Goal: Navigation & Orientation: Understand site structure

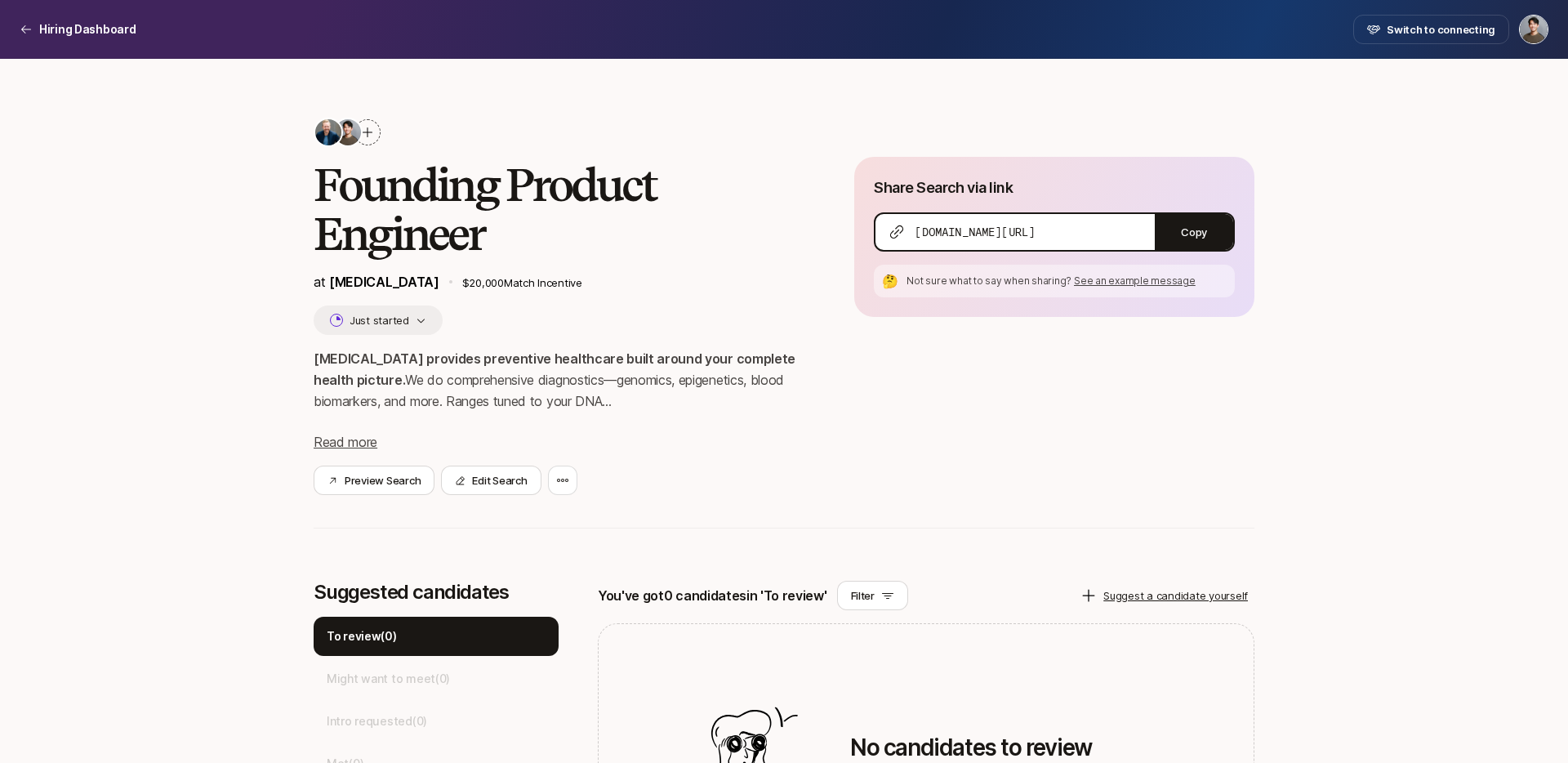
click at [1541, 30] on html "Hiring Dashboard Hiring Dashboard Switch to connecting Founding Product Enginee…" at bounding box center [784, 382] width 1568 height 763
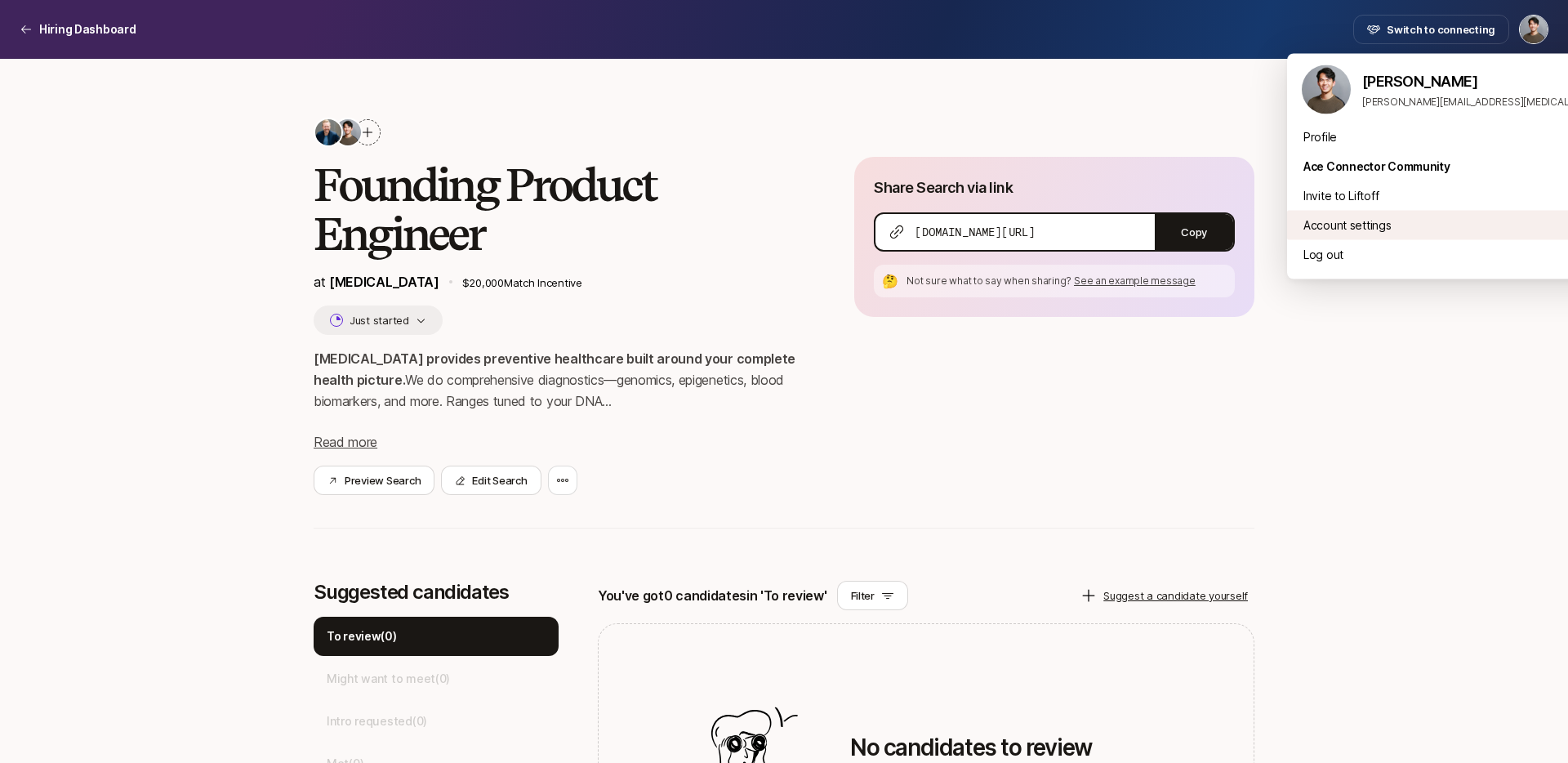
click at [1369, 234] on div "Account settings" at bounding box center [1489, 225] width 404 height 30
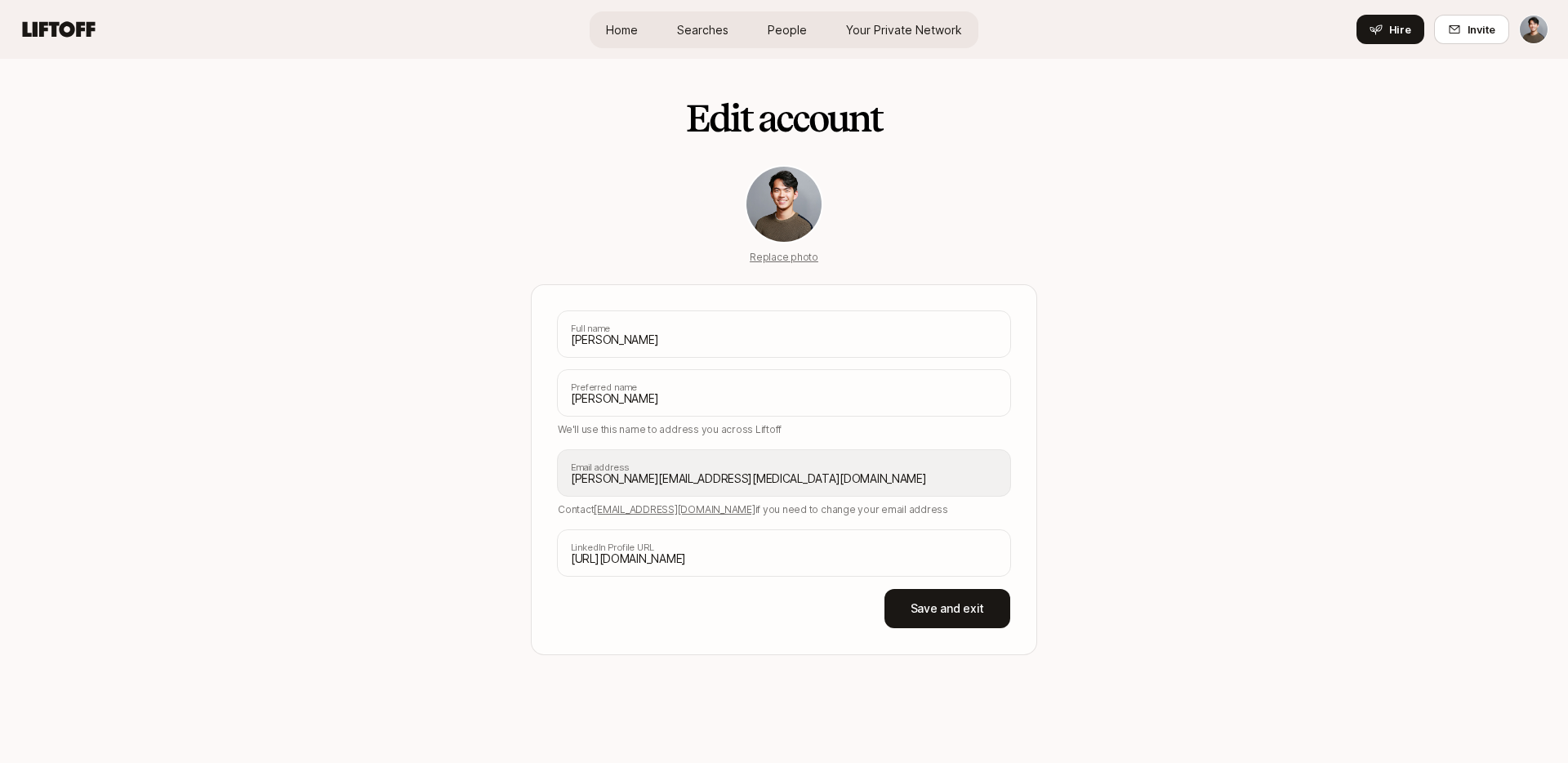
click at [636, 33] on span "Home" at bounding box center [622, 30] width 31 height 18
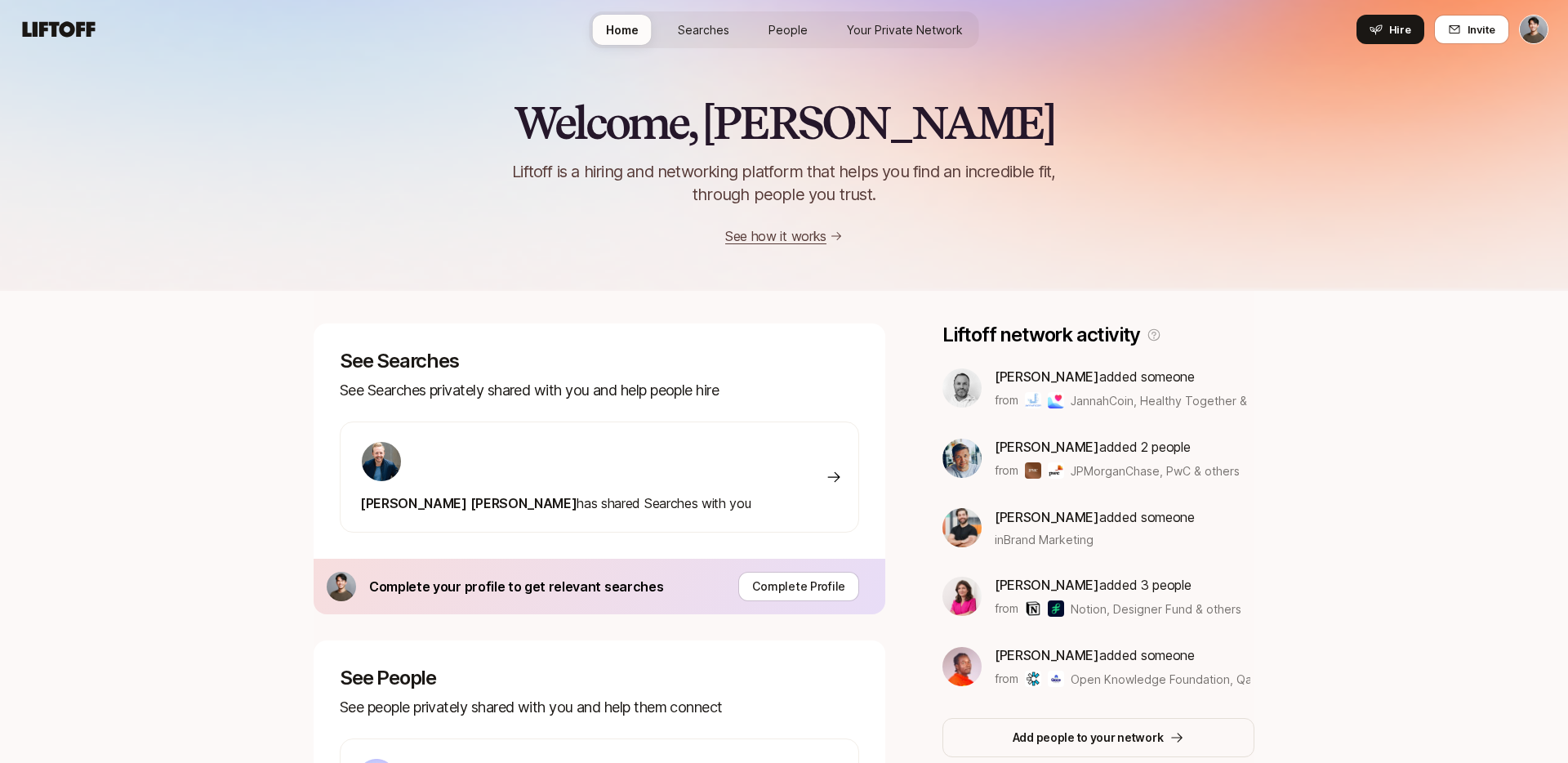
click at [715, 31] on span "Searches" at bounding box center [704, 30] width 52 height 18
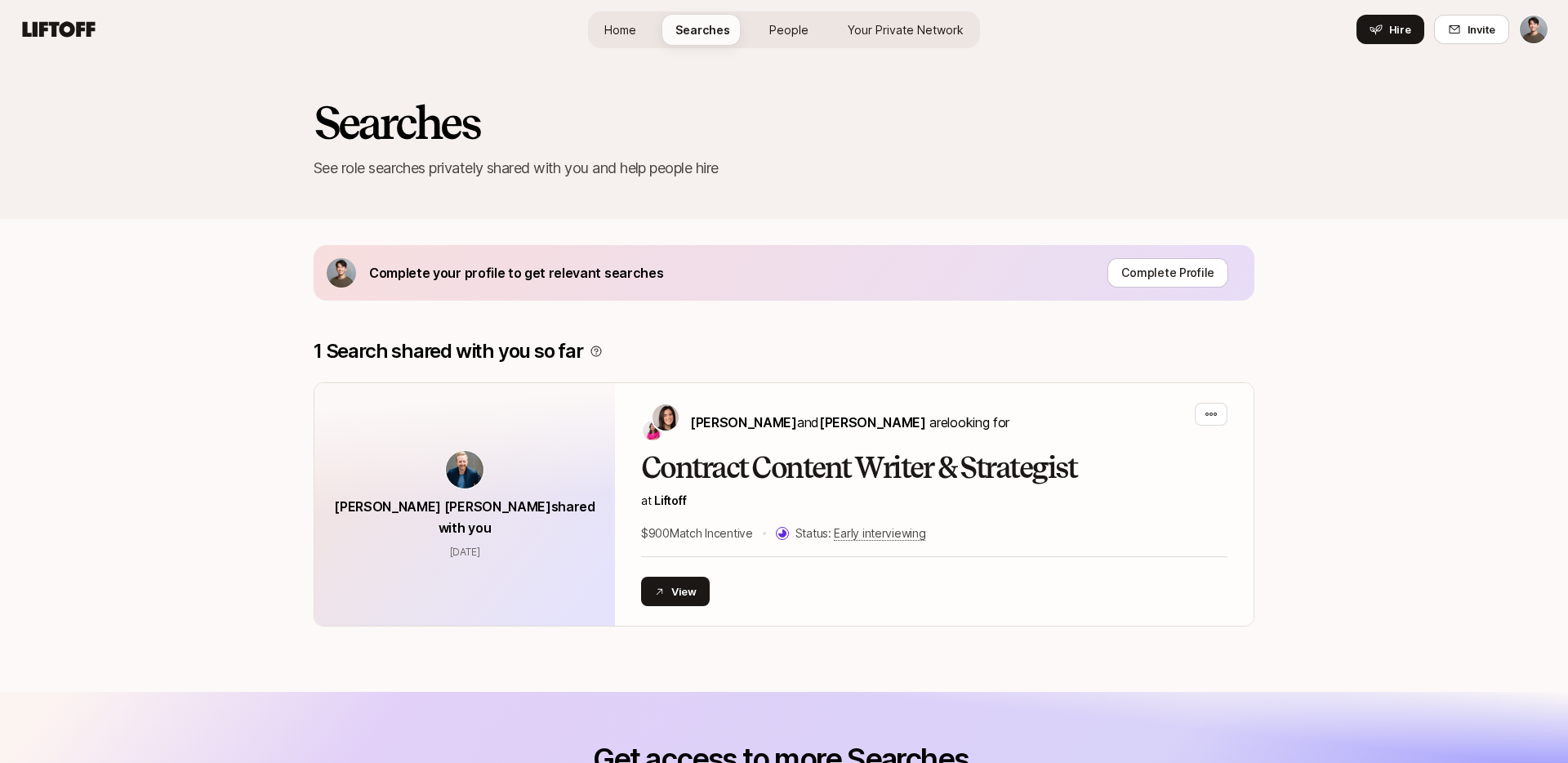
click at [805, 33] on span "People" at bounding box center [789, 30] width 39 height 18
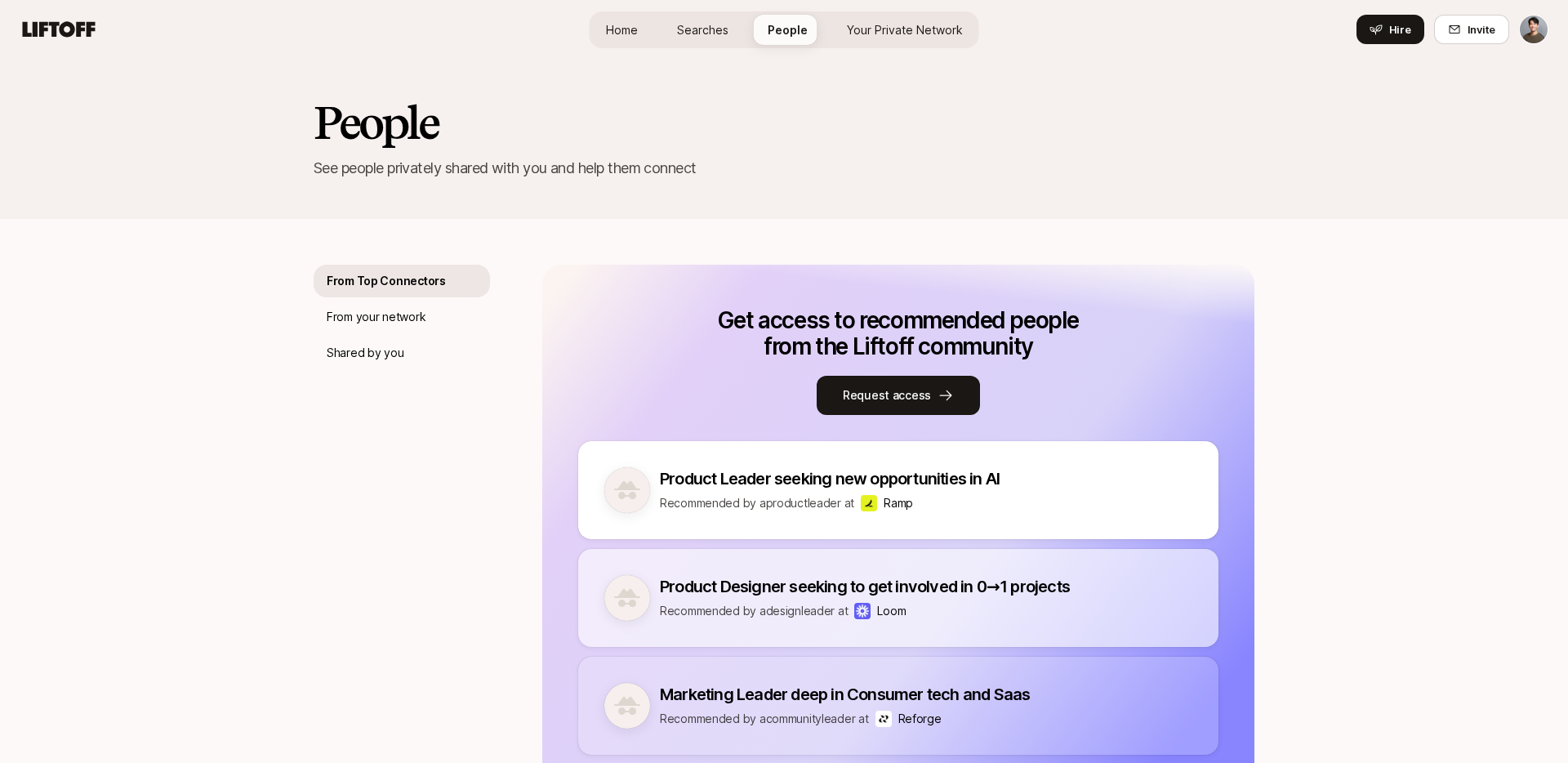
click at [904, 40] on link "Your Private Network" at bounding box center [905, 30] width 142 height 30
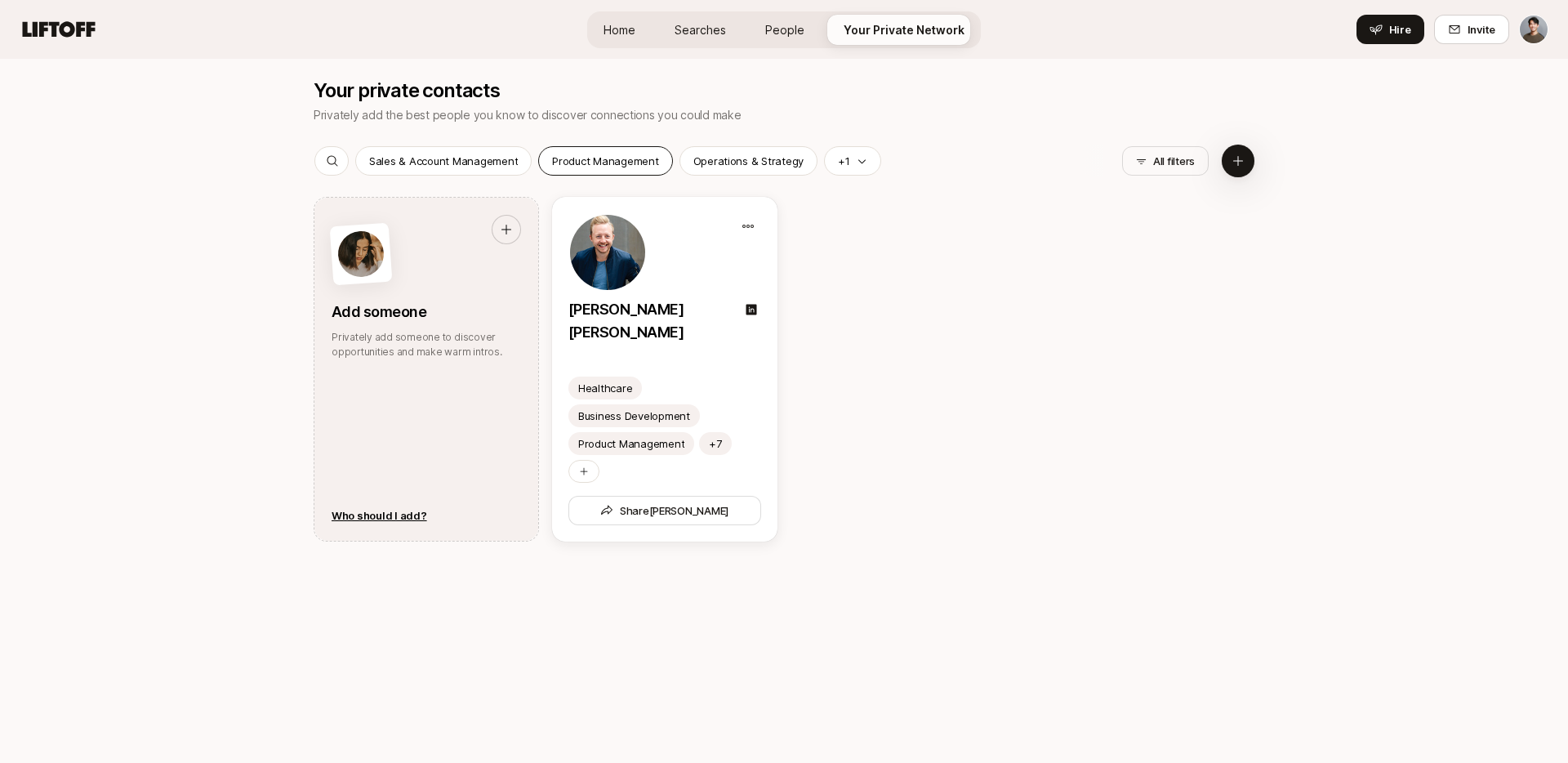
scroll to position [701, 0]
